Goal: Transaction & Acquisition: Obtain resource

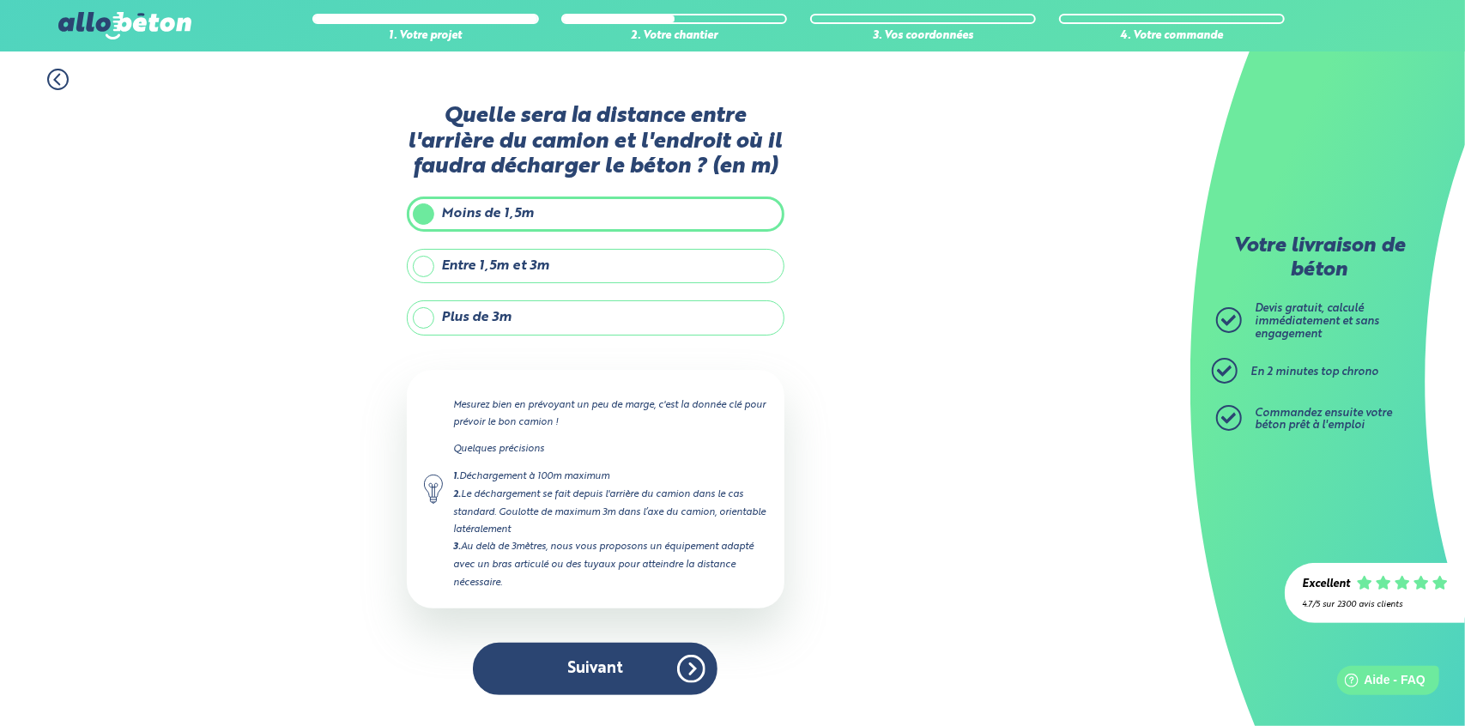
click at [554, 665] on button "Suivant" at bounding box center [595, 669] width 245 height 52
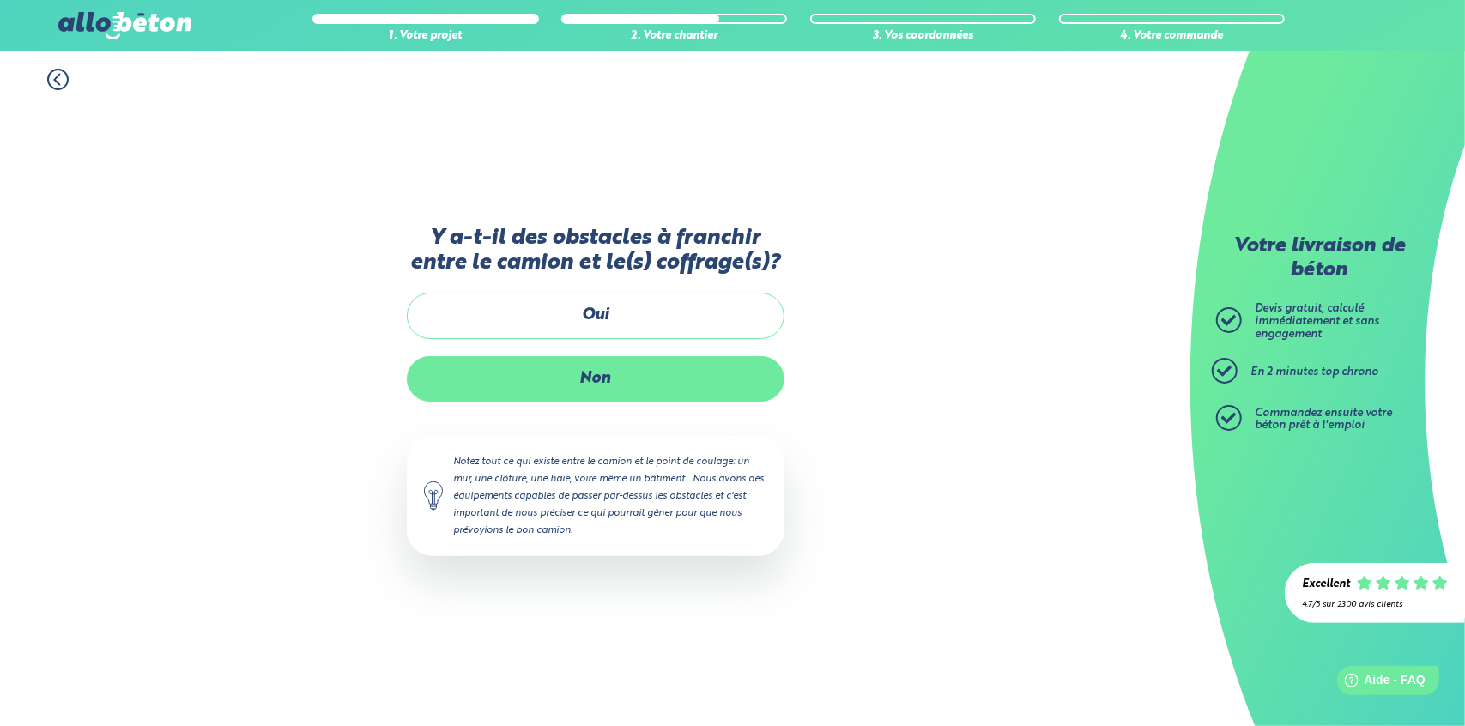
click at [596, 383] on label "Non" at bounding box center [596, 378] width 378 height 45
click at [0, 0] on input "Non" at bounding box center [0, 0] width 0 height 0
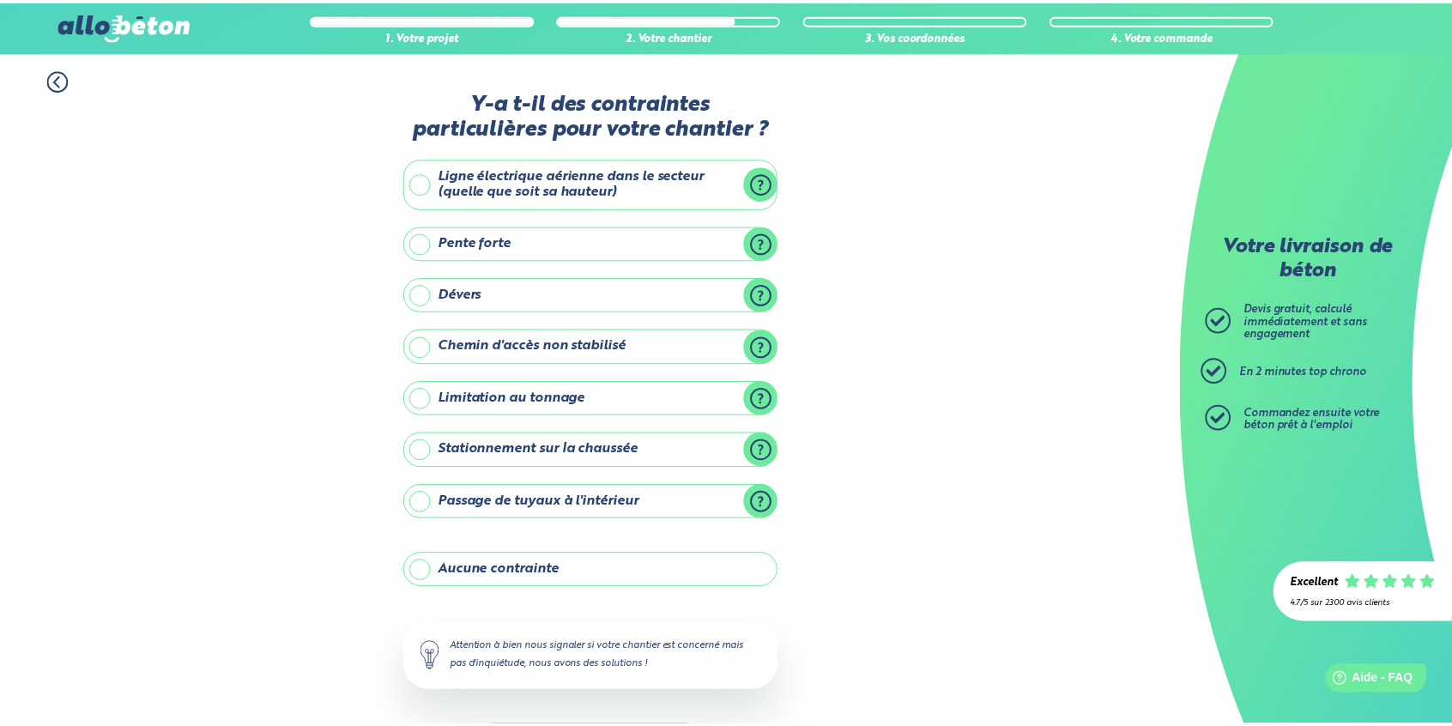
scroll to position [64, 0]
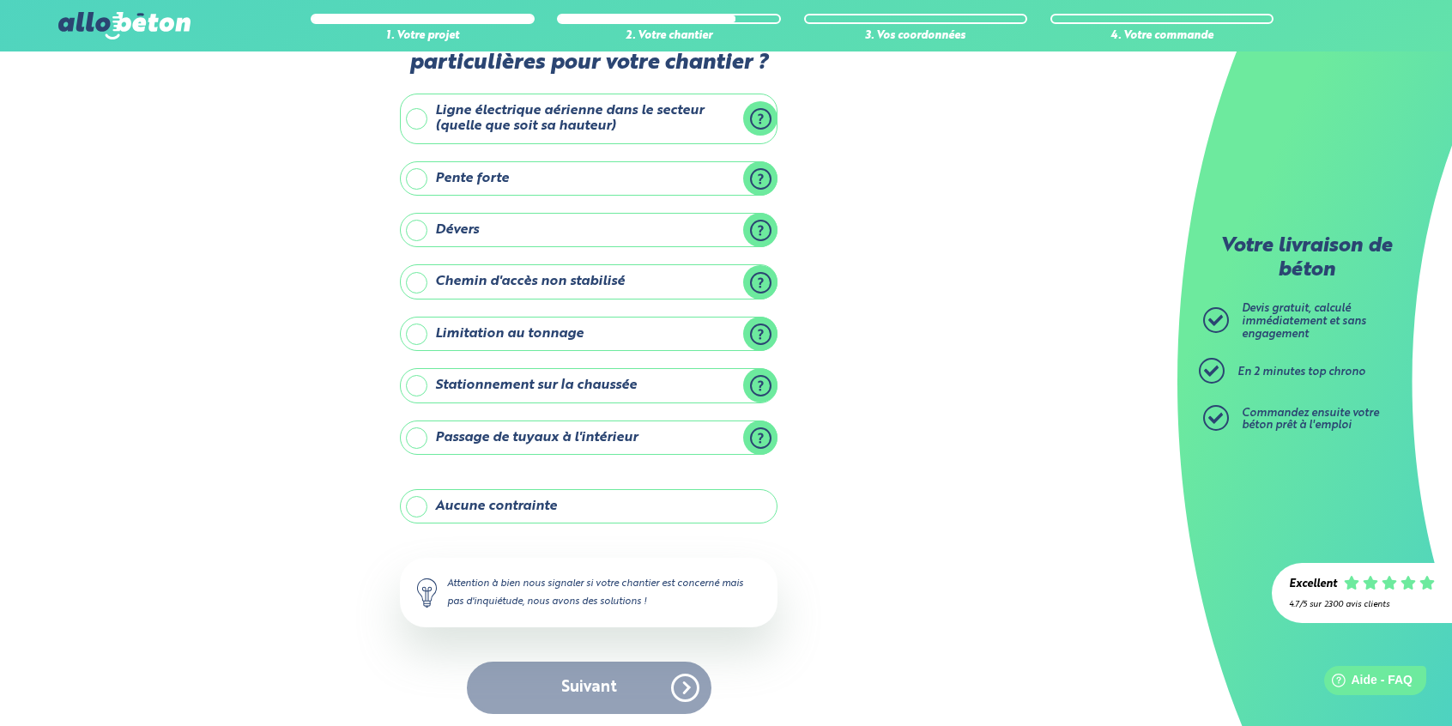
click at [486, 500] on label "Aucune contrainte" at bounding box center [589, 506] width 378 height 34
click at [0, 0] on input "Aucune contrainte" at bounding box center [0, 0] width 0 height 0
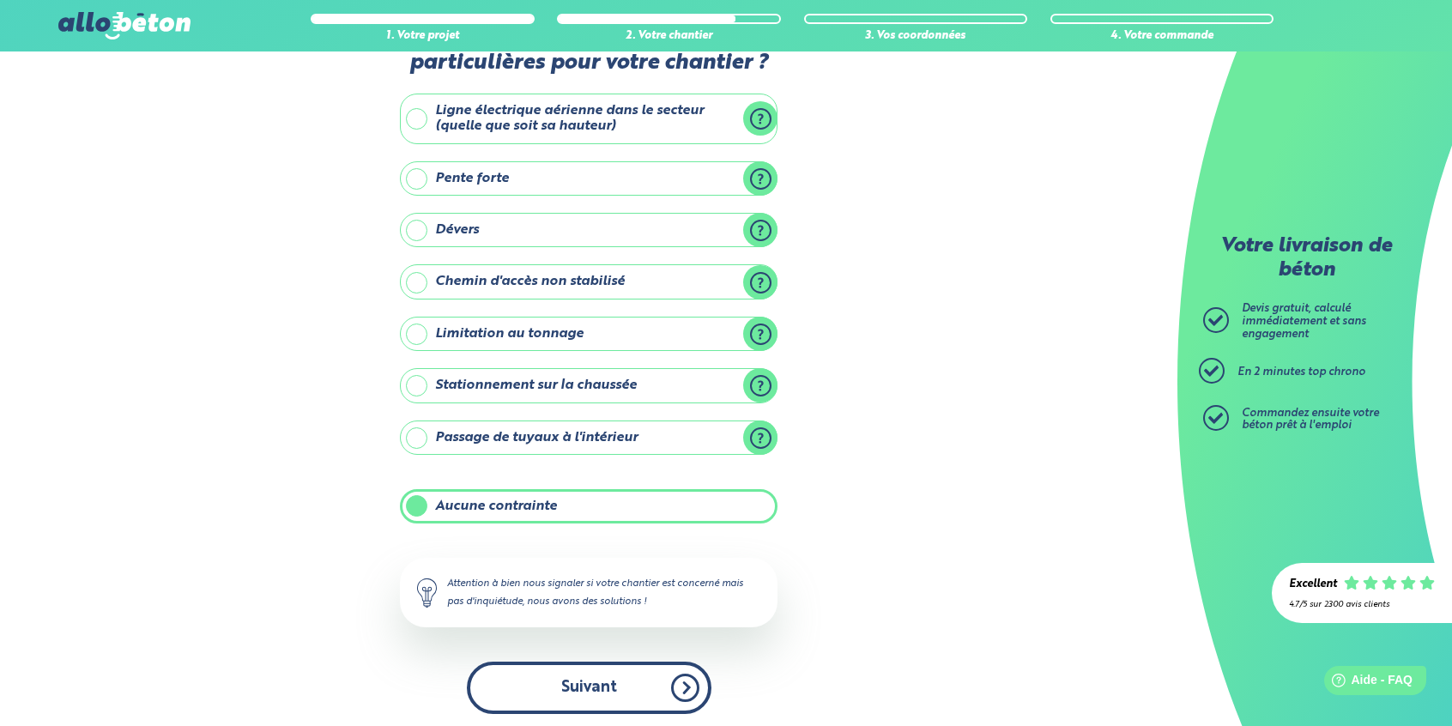
click at [596, 693] on button "Suivant" at bounding box center [589, 688] width 245 height 52
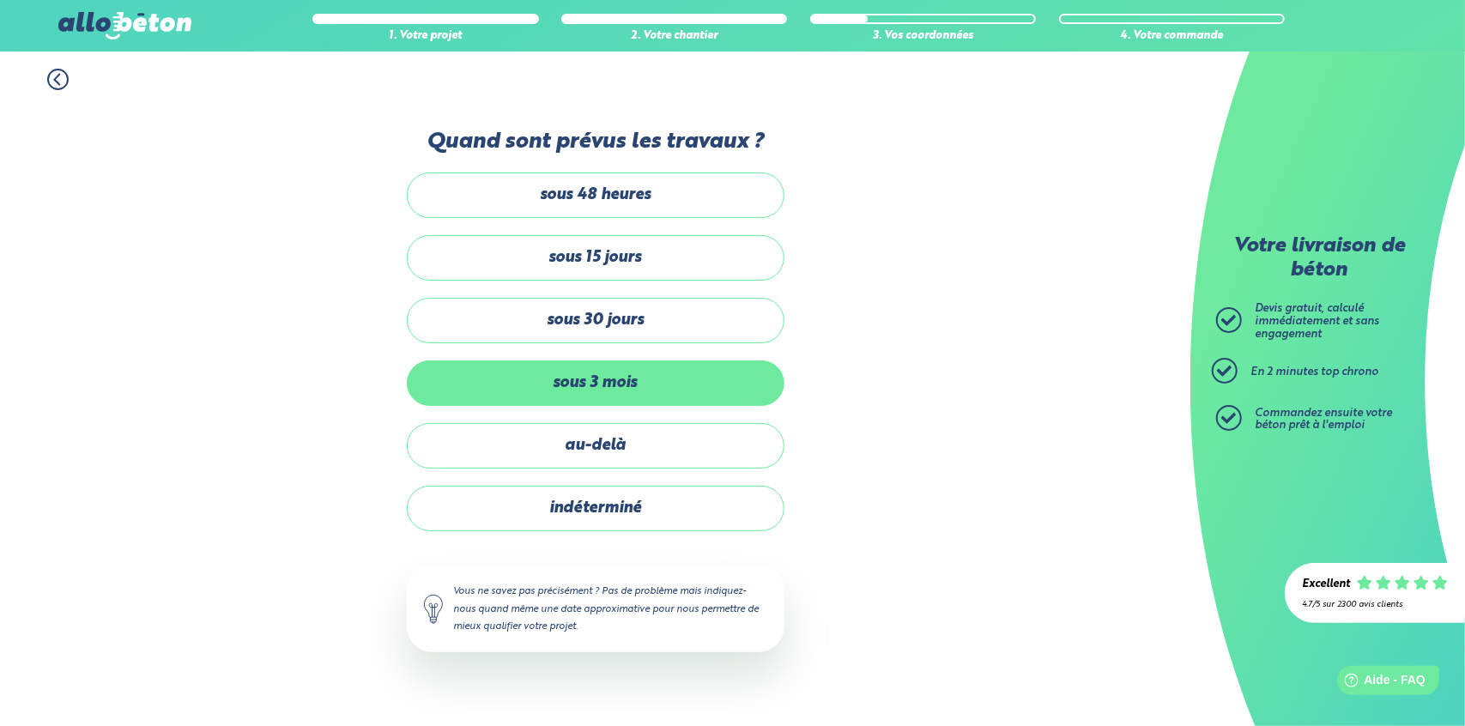
click at [589, 393] on label "sous 3 mois" at bounding box center [596, 382] width 378 height 45
click at [0, 0] on input "sous 3 mois" at bounding box center [0, 0] width 0 height 0
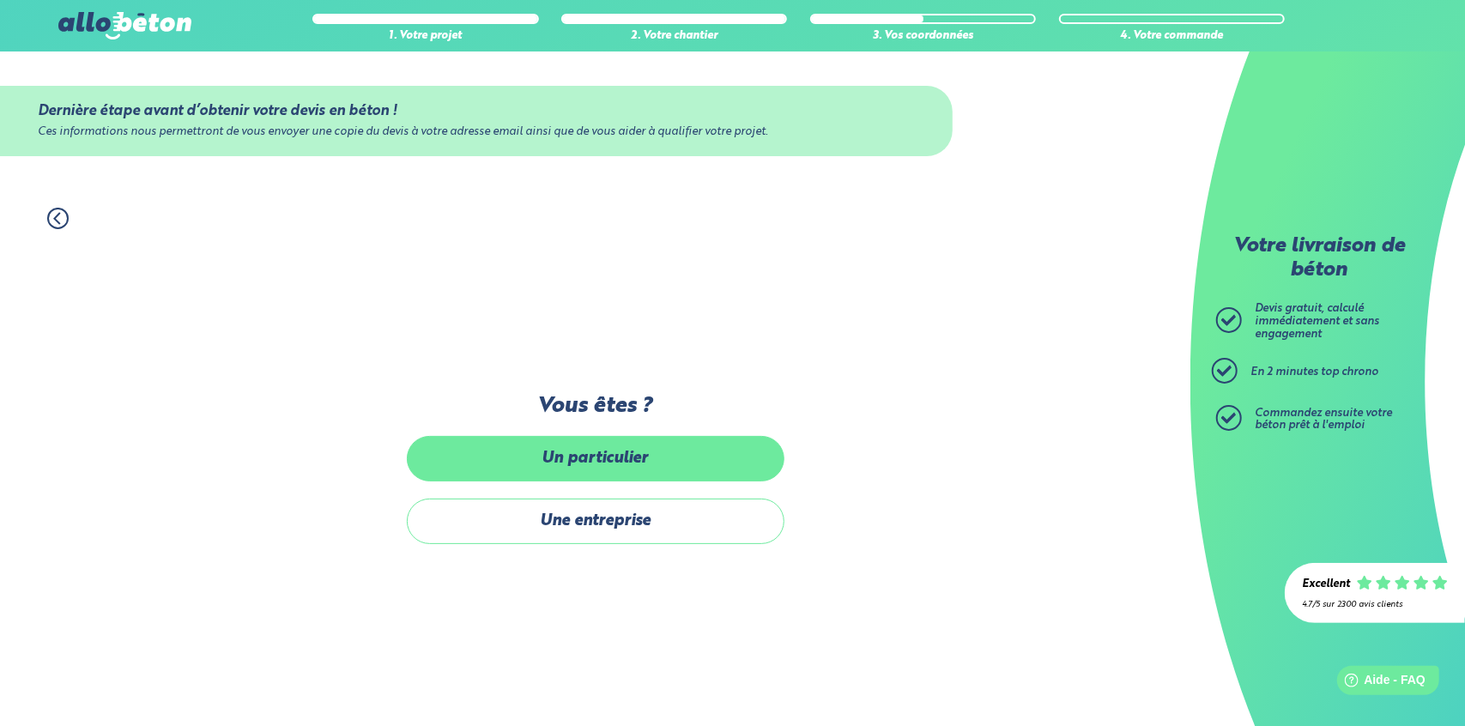
click at [582, 463] on label "Un particulier" at bounding box center [596, 458] width 378 height 45
click at [0, 0] on input "Un particulier" at bounding box center [0, 0] width 0 height 0
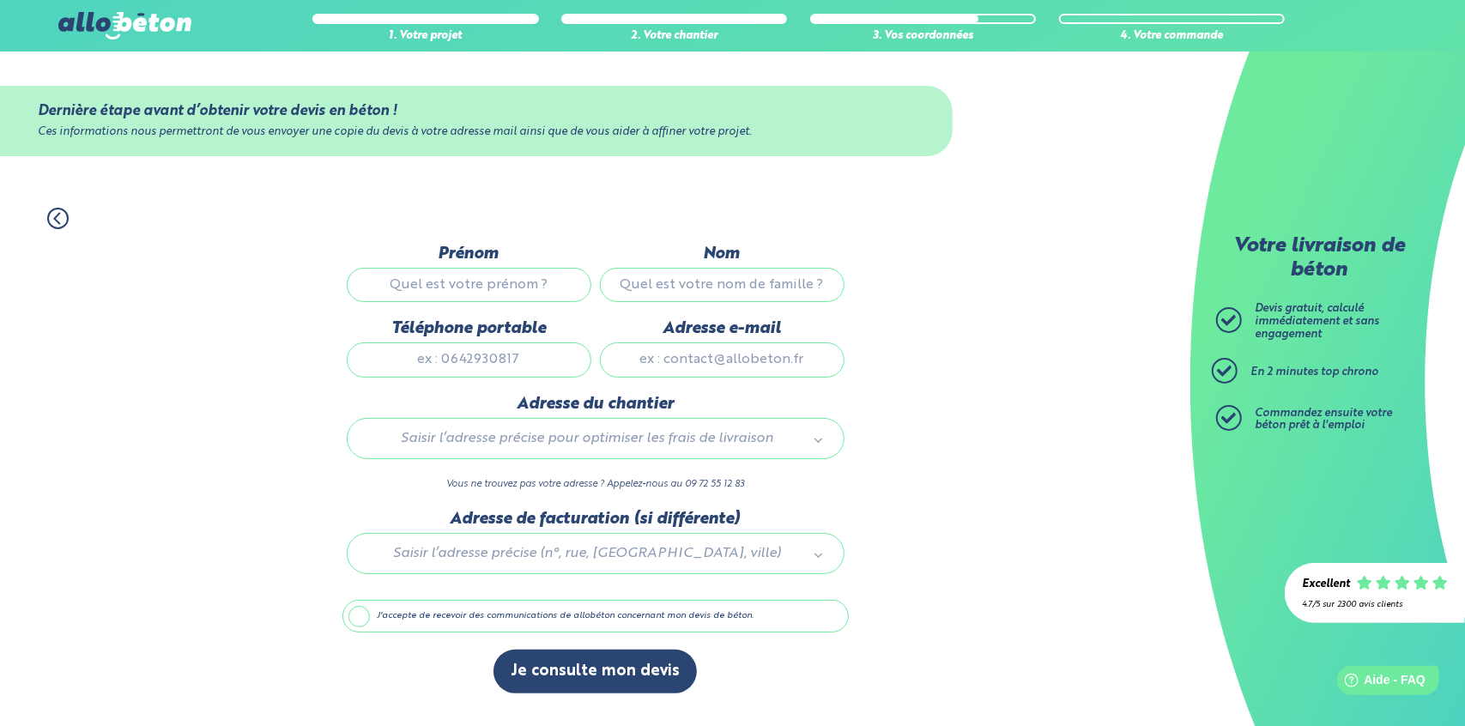
click at [461, 286] on input "Prénom" at bounding box center [469, 285] width 245 height 34
type input "[PERSON_NAME]"
click at [650, 289] on input "Nom" at bounding box center [722, 285] width 245 height 34
type input "leborgne"
click at [432, 366] on input "Téléphone portable" at bounding box center [469, 359] width 245 height 34
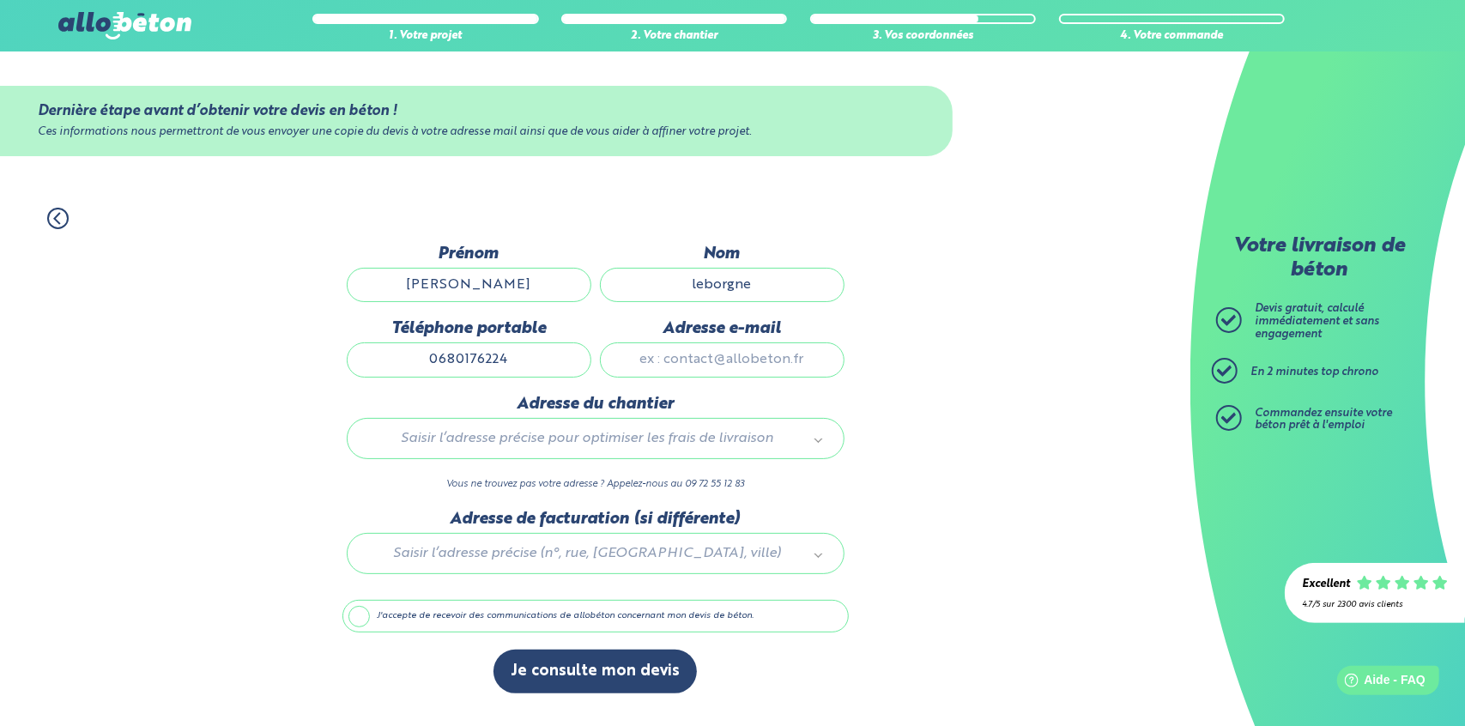
type input "0680176224"
click at [668, 358] on input "Adresse e-mail" at bounding box center [722, 359] width 245 height 34
type input "[PERSON_NAME][EMAIL_ADDRESS][DOMAIN_NAME]"
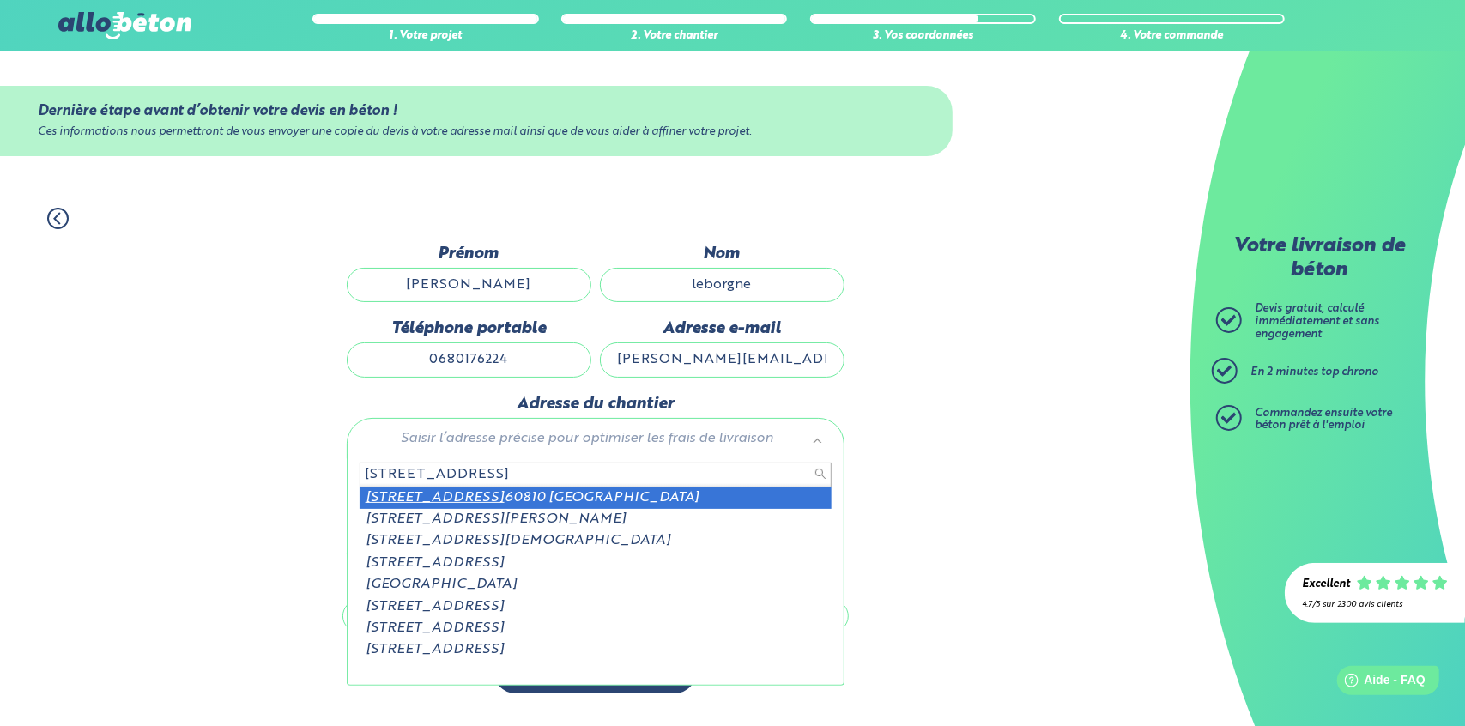
type input "4 rue de fleurines"
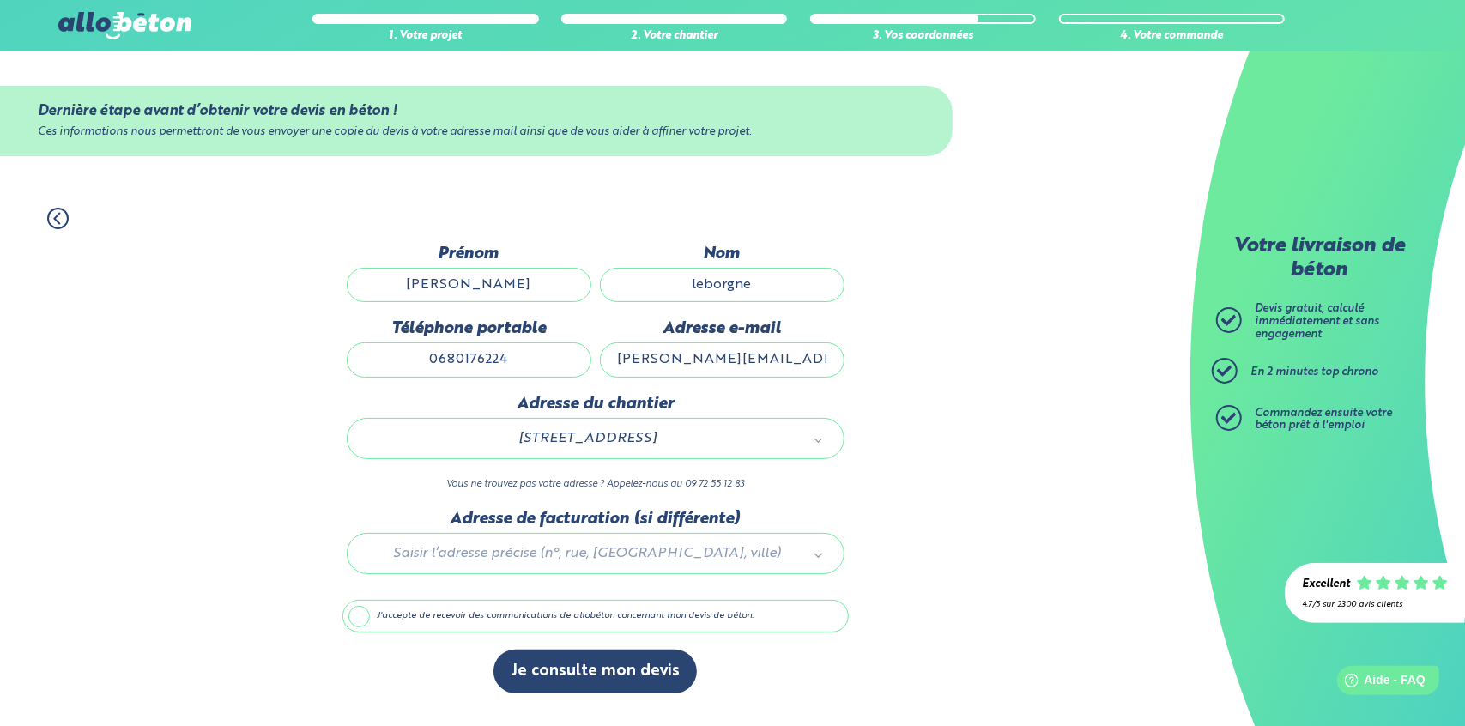
click at [354, 620] on label "J'accepte de recevoir des communications de allobéton concernant mon devis de b…" at bounding box center [595, 616] width 506 height 33
click at [0, 0] on input "J'accepte de recevoir des communications de allobéton concernant mon devis de b…" at bounding box center [0, 0] width 0 height 0
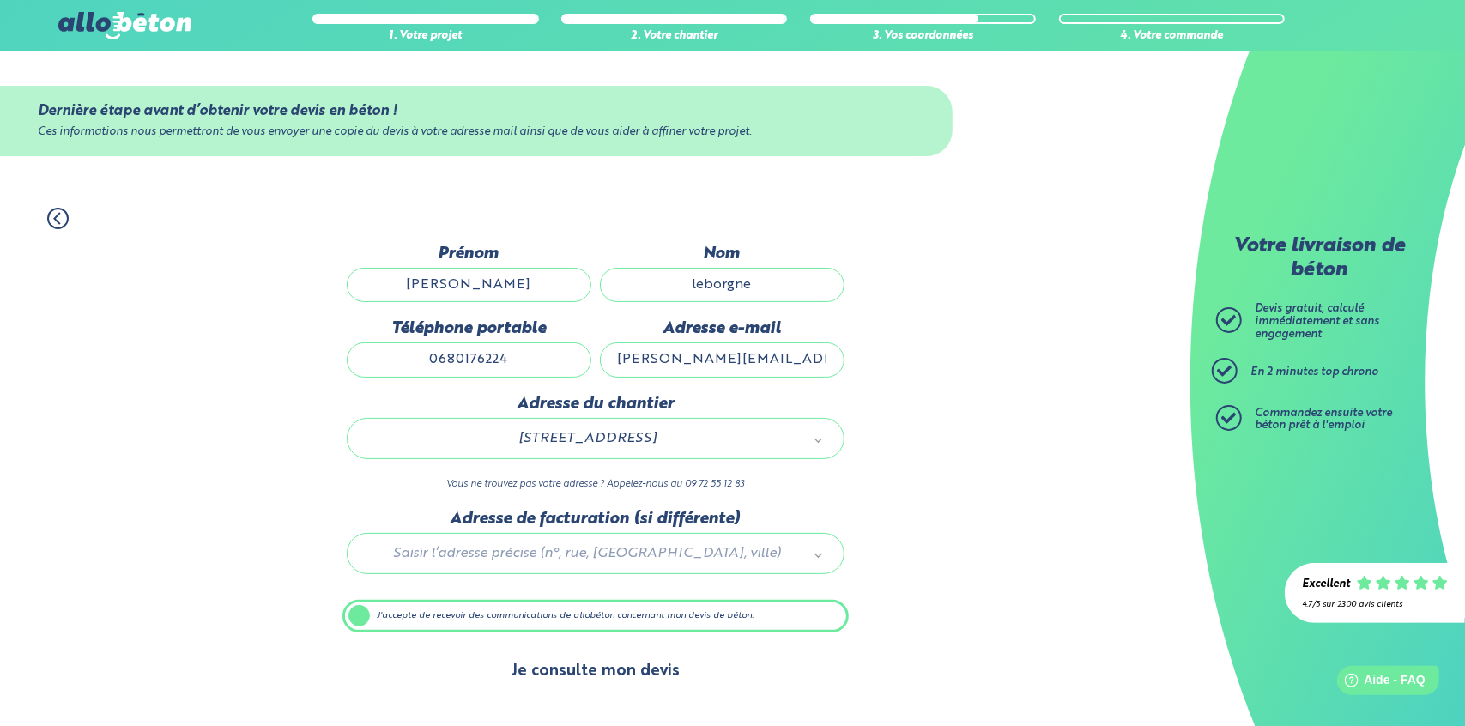
click at [576, 674] on button "Je consulte mon devis" at bounding box center [594, 672] width 203 height 44
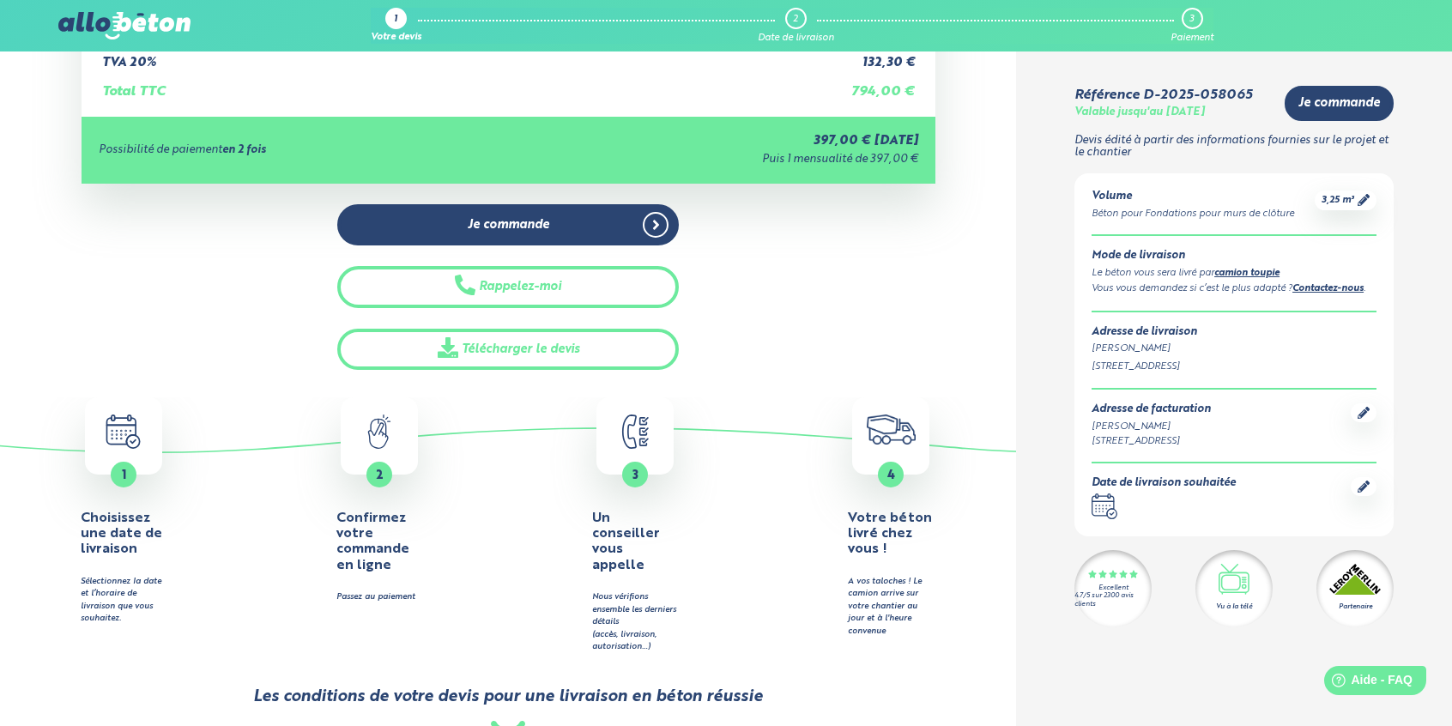
scroll to position [343, 0]
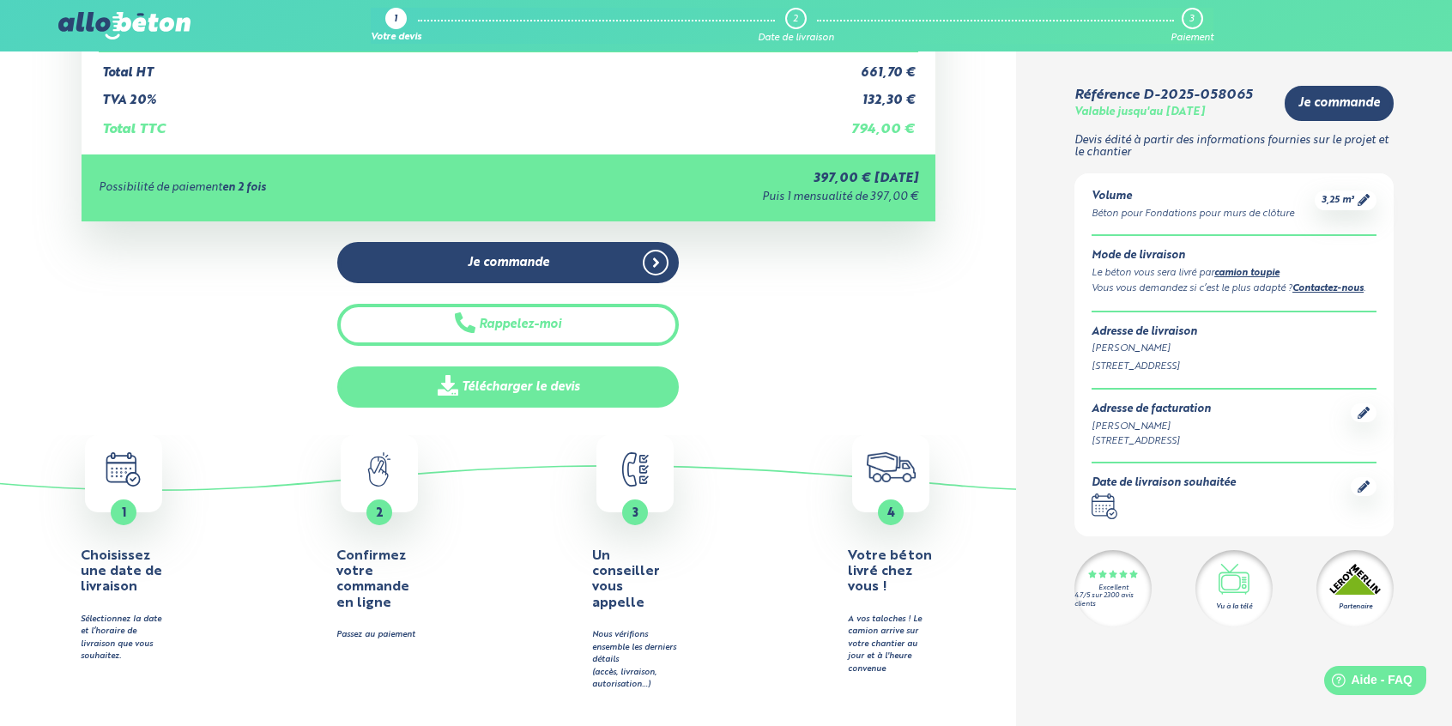
click at [499, 385] on link "Télécharger le devis" at bounding box center [508, 387] width 342 height 42
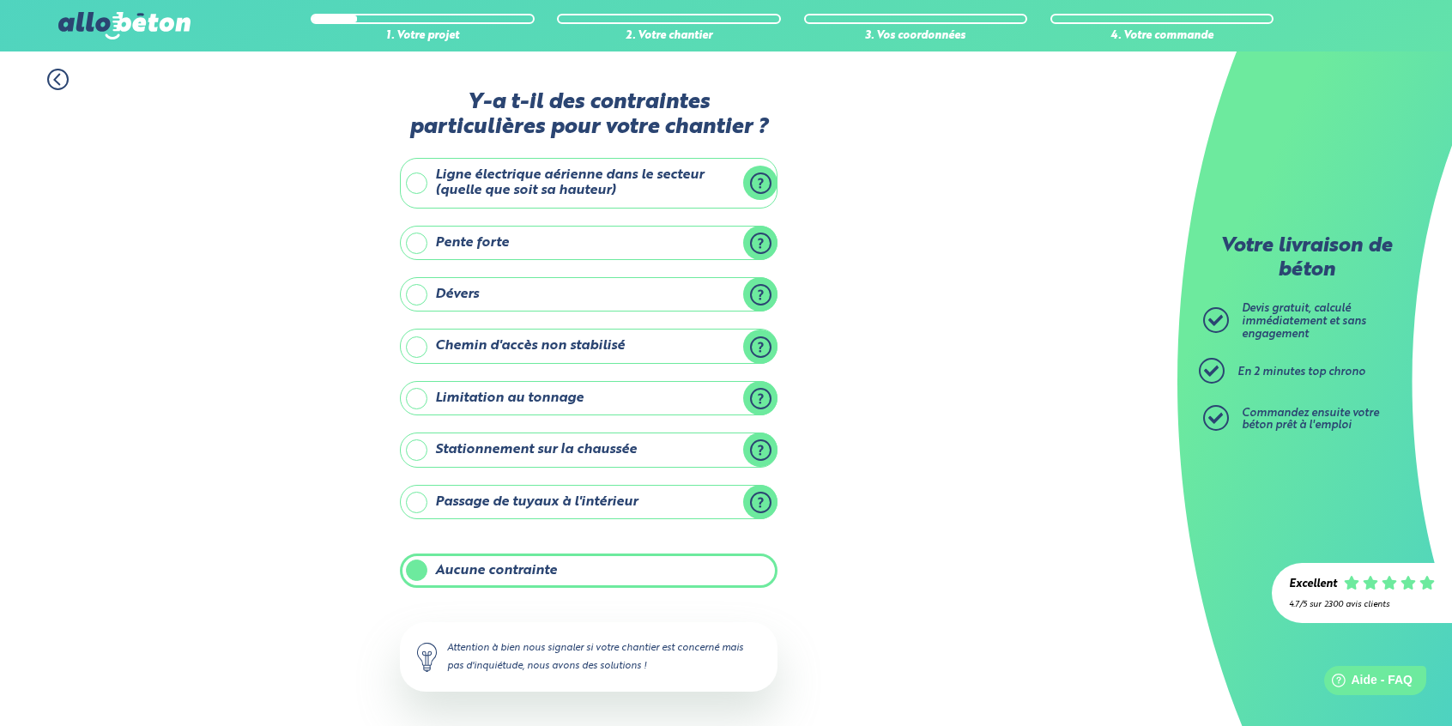
scroll to position [64, 0]
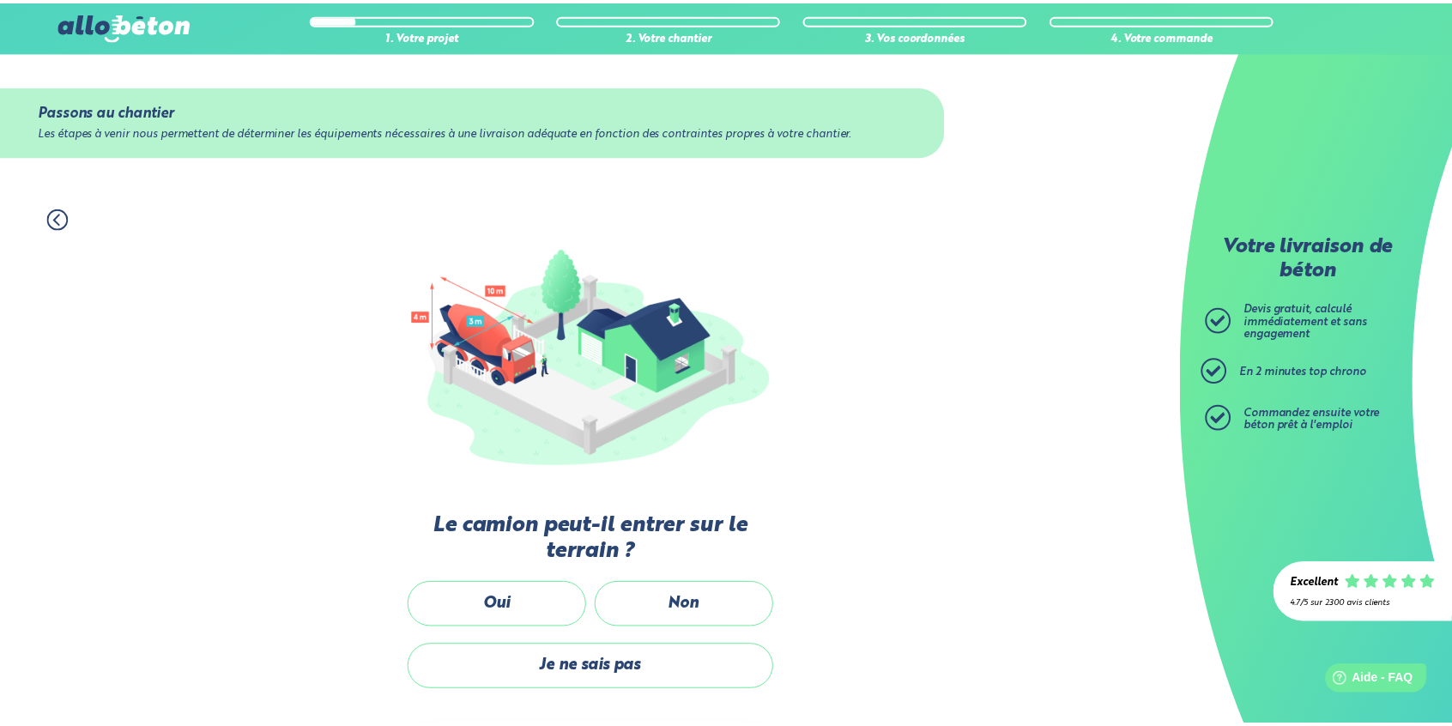
scroll to position [86, 0]
